Goal: Information Seeking & Learning: Learn about a topic

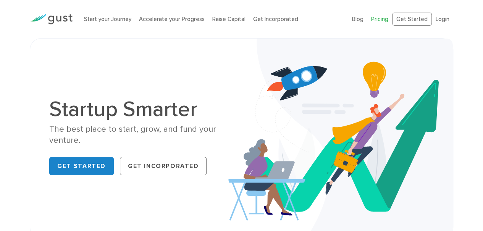
click at [380, 20] on link "Pricing" at bounding box center [379, 19] width 17 height 7
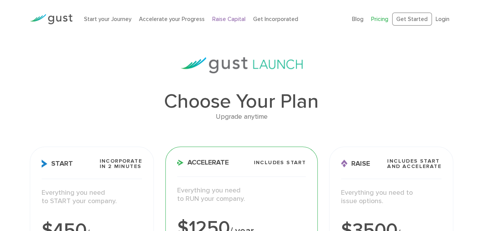
click at [229, 19] on link "Raise Capital" at bounding box center [228, 19] width 33 height 7
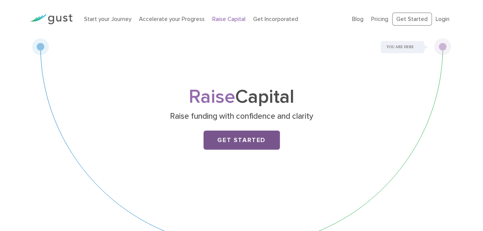
click at [243, 143] on link "Get Started" at bounding box center [241, 139] width 76 height 19
